Goal: Information Seeking & Learning: Stay updated

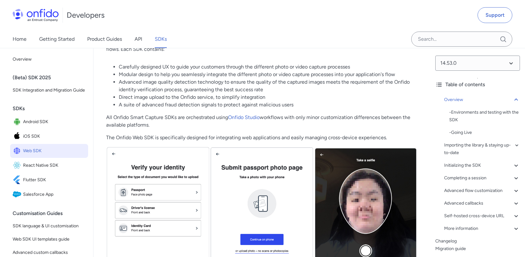
scroll to position [105, 0]
click at [462, 241] on link "Changelog" at bounding box center [478, 242] width 85 height 8
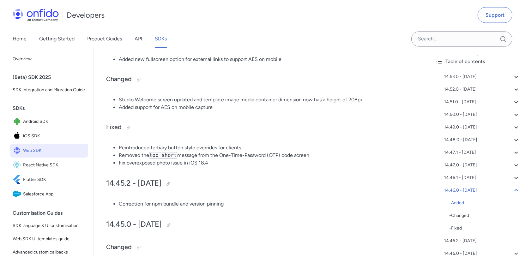
scroll to position [1145, 0]
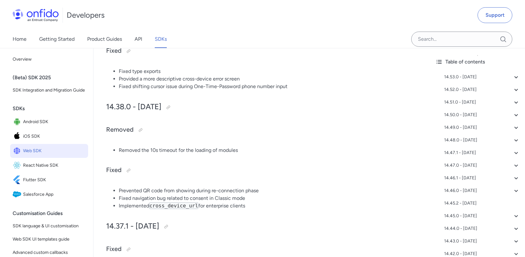
scroll to position [2287, 0]
